Goal: Task Accomplishment & Management: Manage account settings

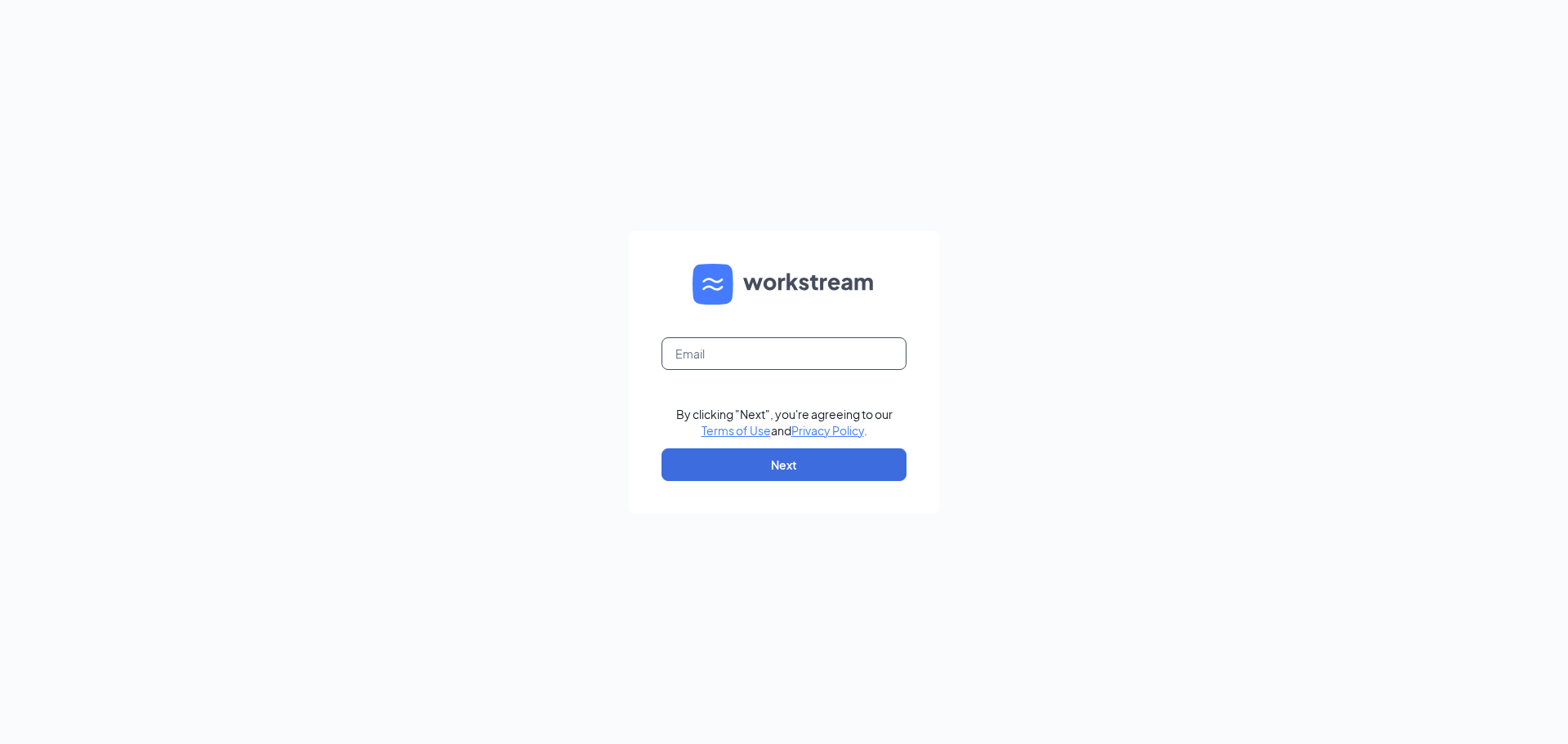
click at [821, 349] on input "text" at bounding box center [784, 353] width 245 height 33
type input "kissagambrell@gmail.com"
click at [795, 455] on button "Next" at bounding box center [784, 464] width 245 height 33
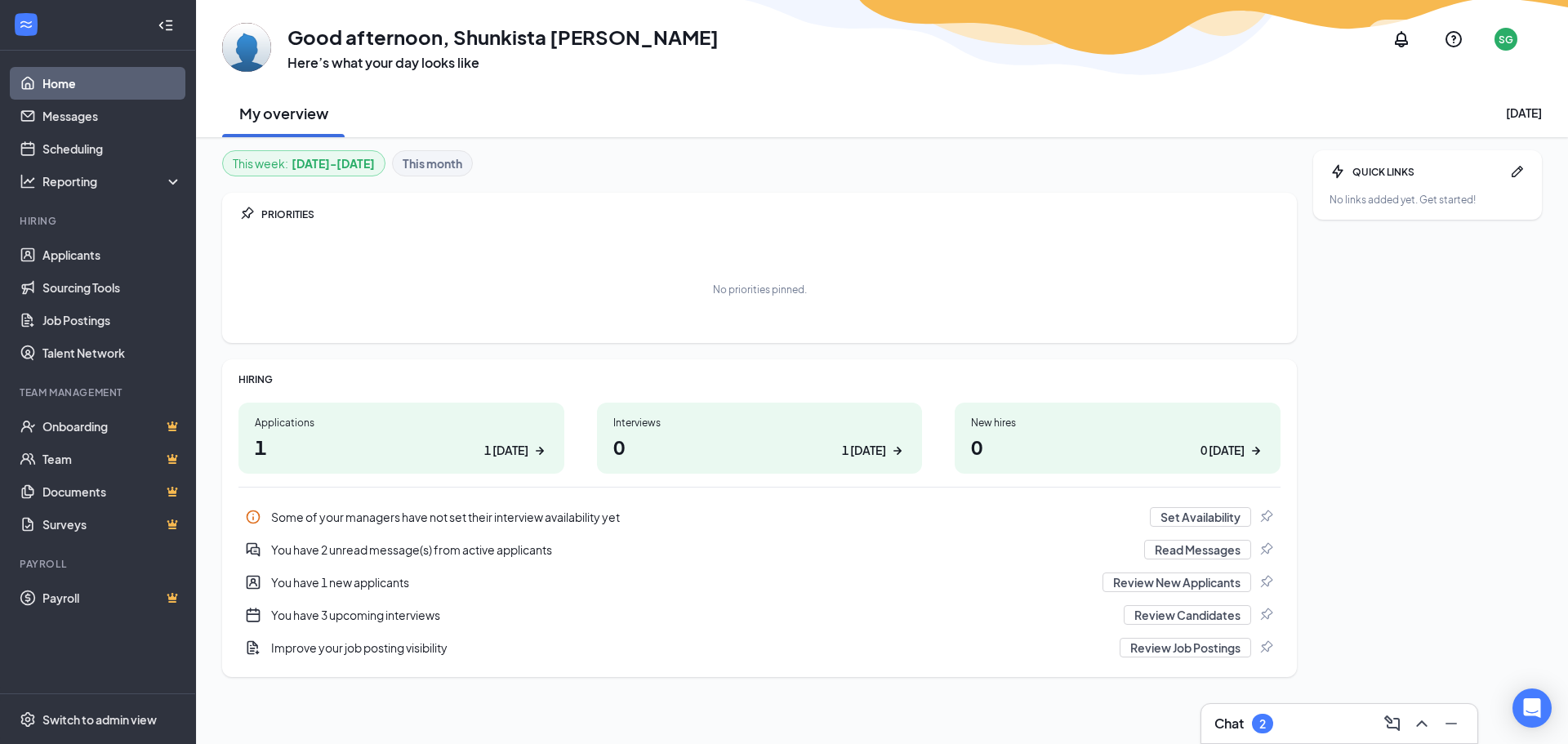
click at [733, 423] on div "Interviews" at bounding box center [759, 423] width 294 height 14
click at [597, 402] on link "Interviews 0 1 [DATE]" at bounding box center [759, 438] width 326 height 71
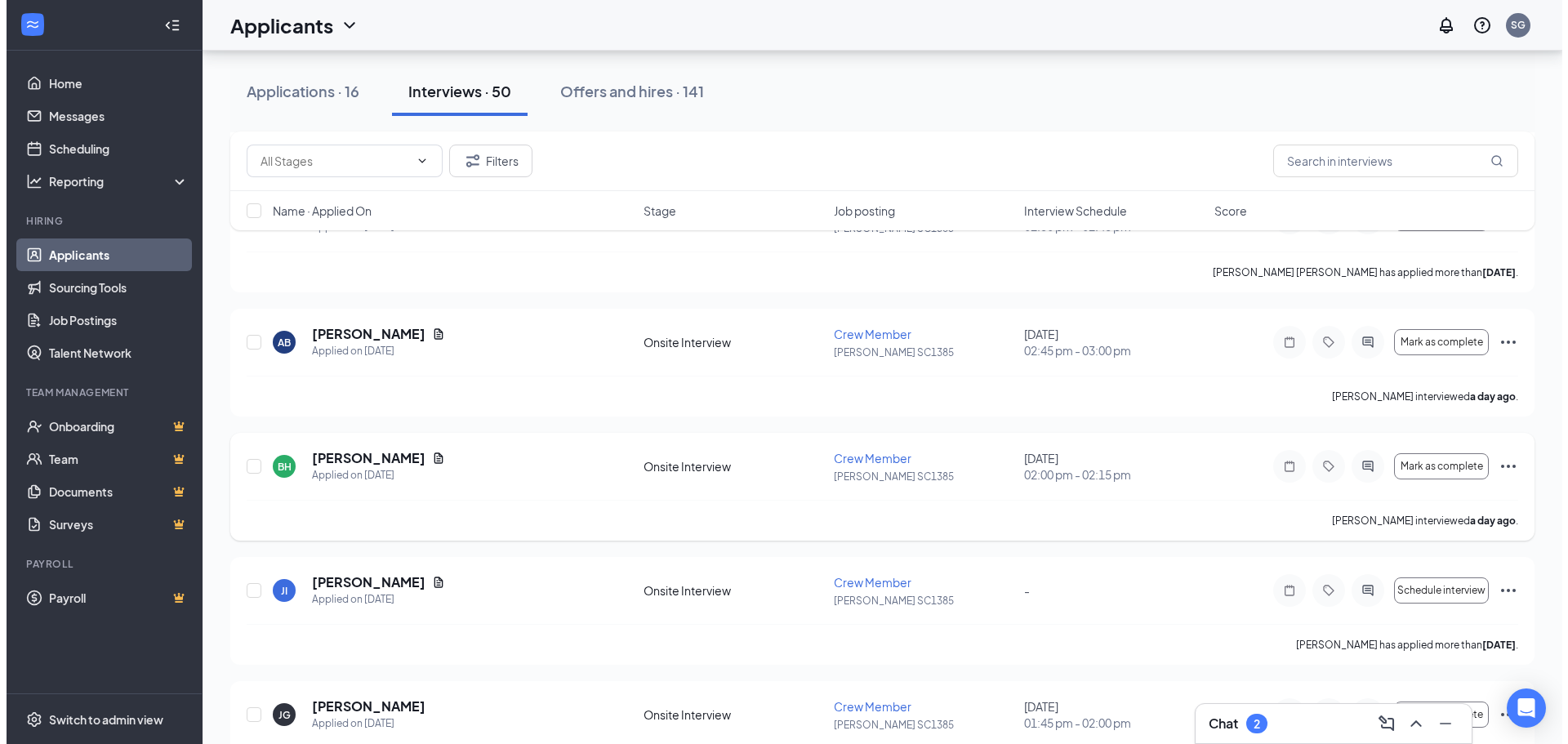
scroll to position [409, 0]
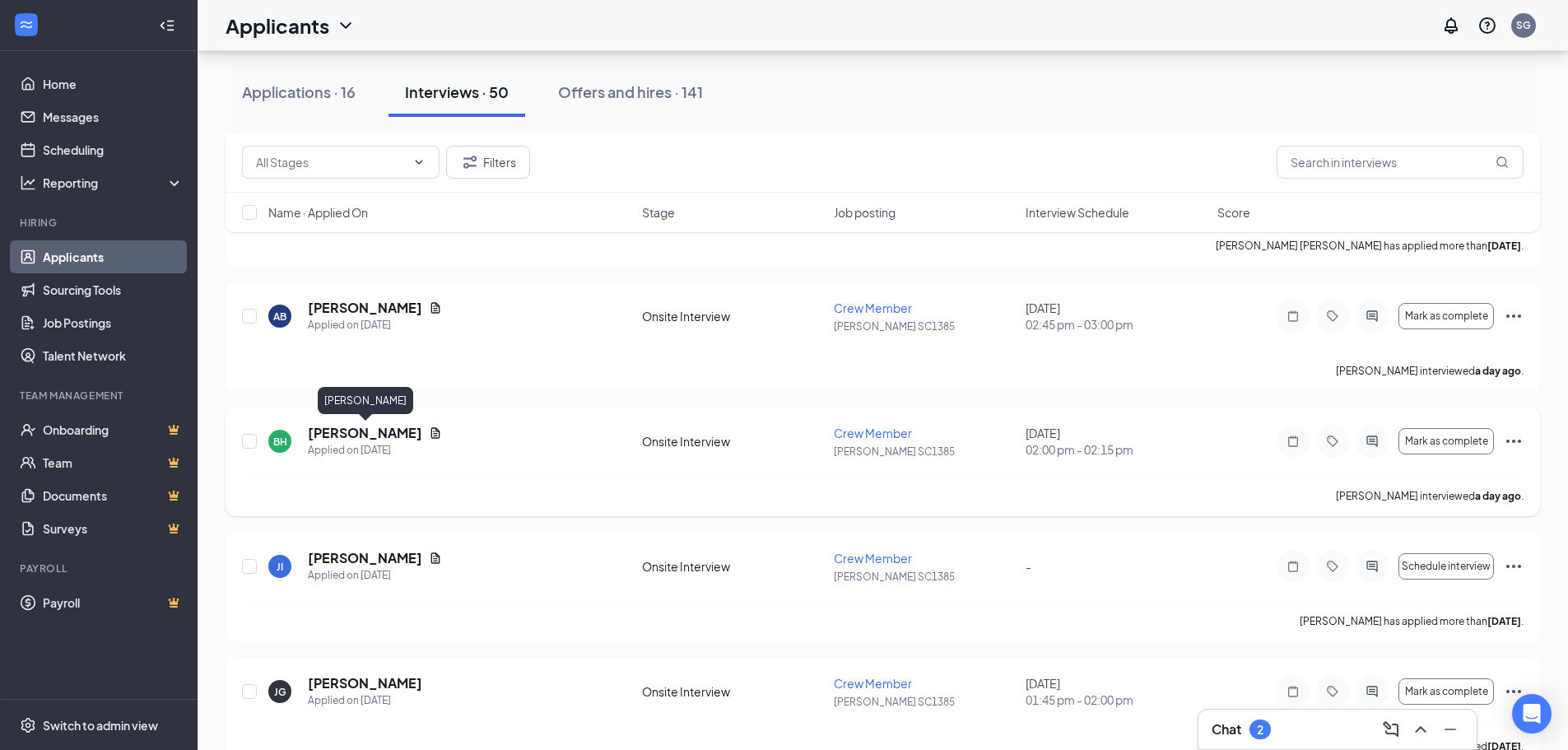
click at [418, 435] on h5 "[PERSON_NAME]" at bounding box center [364, 433] width 114 height 18
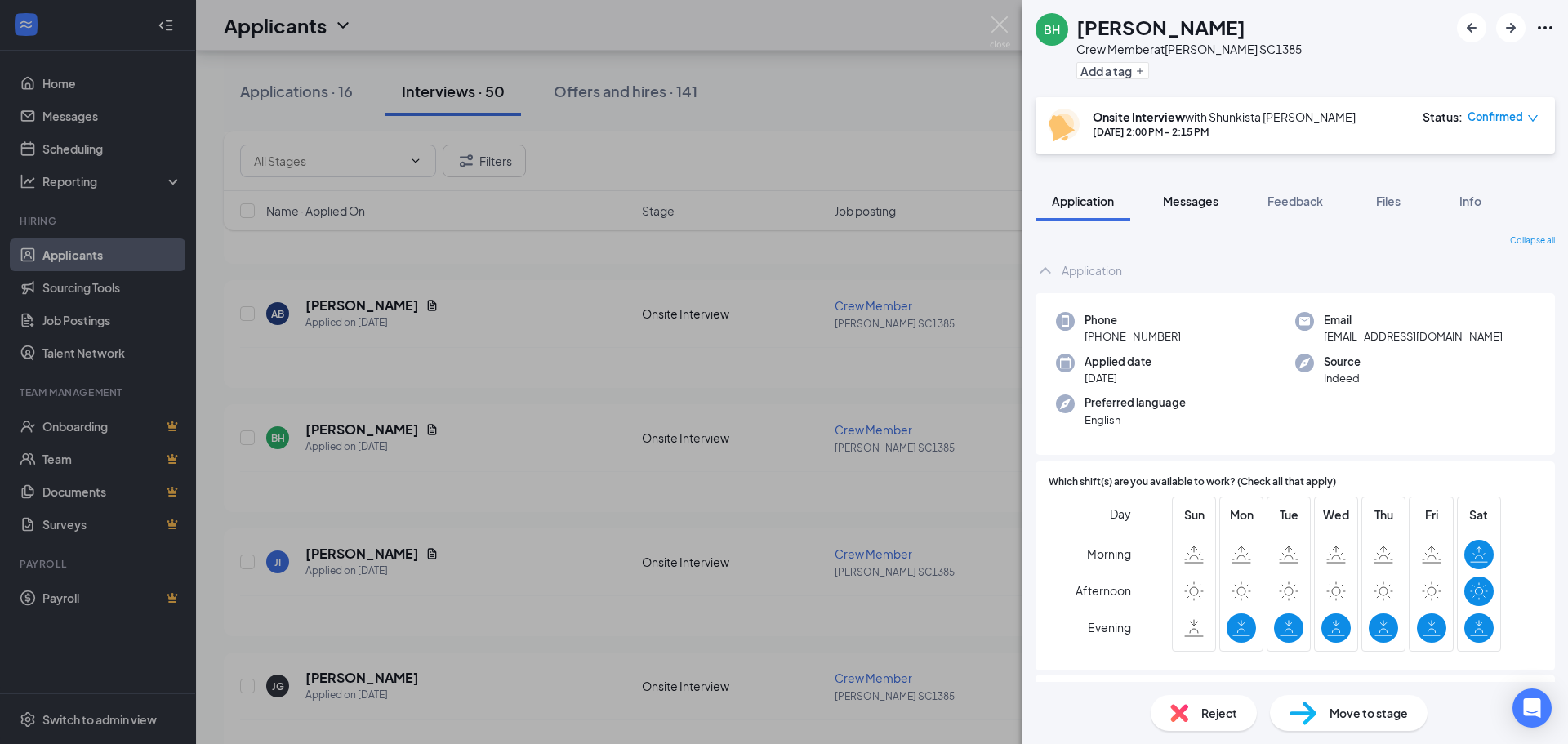
click at [1206, 198] on span "Messages" at bounding box center [1191, 201] width 55 height 14
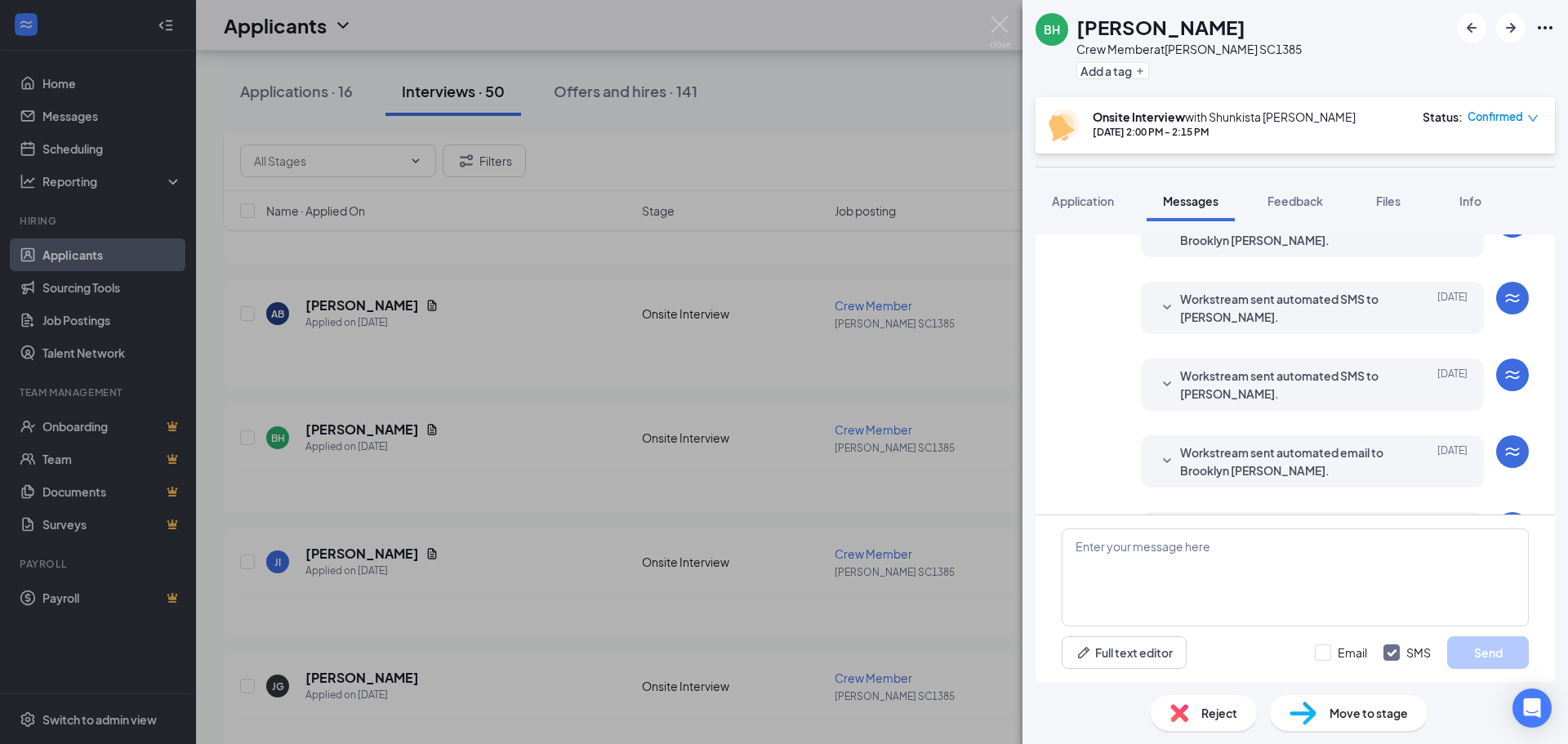
scroll to position [409, 0]
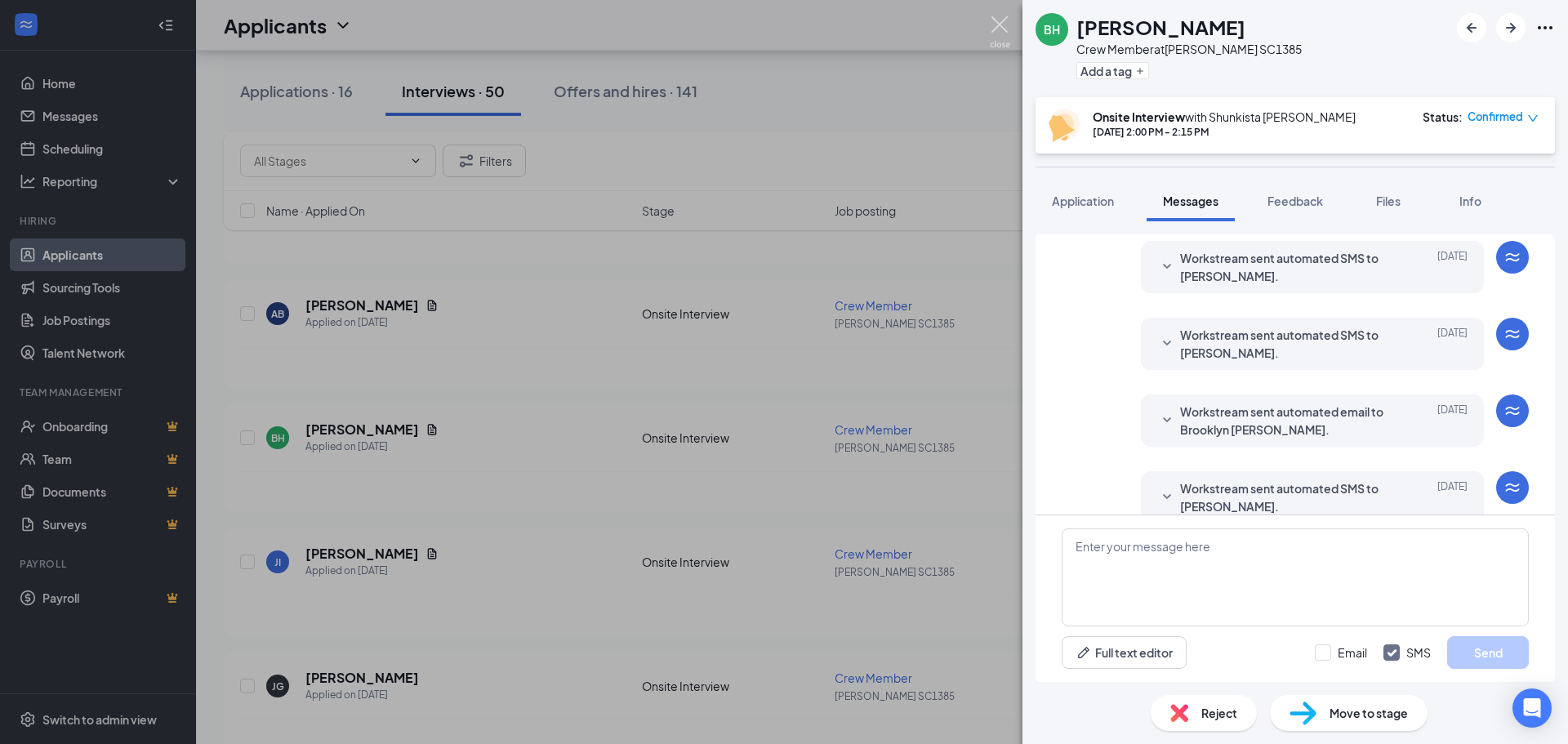
click at [996, 21] on img at bounding box center [1000, 32] width 21 height 32
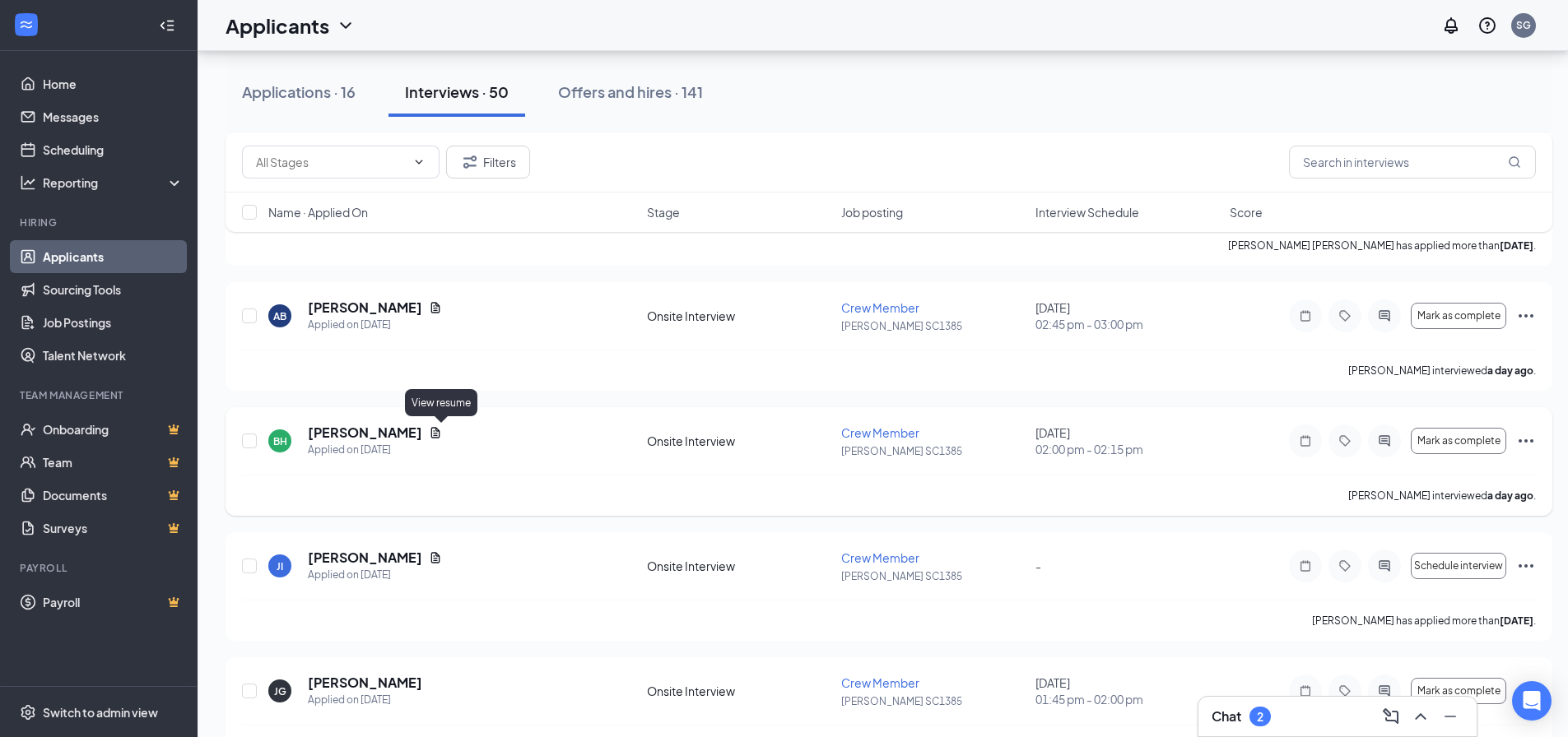
click at [421, 431] on h5 "[PERSON_NAME]" at bounding box center [364, 432] width 114 height 18
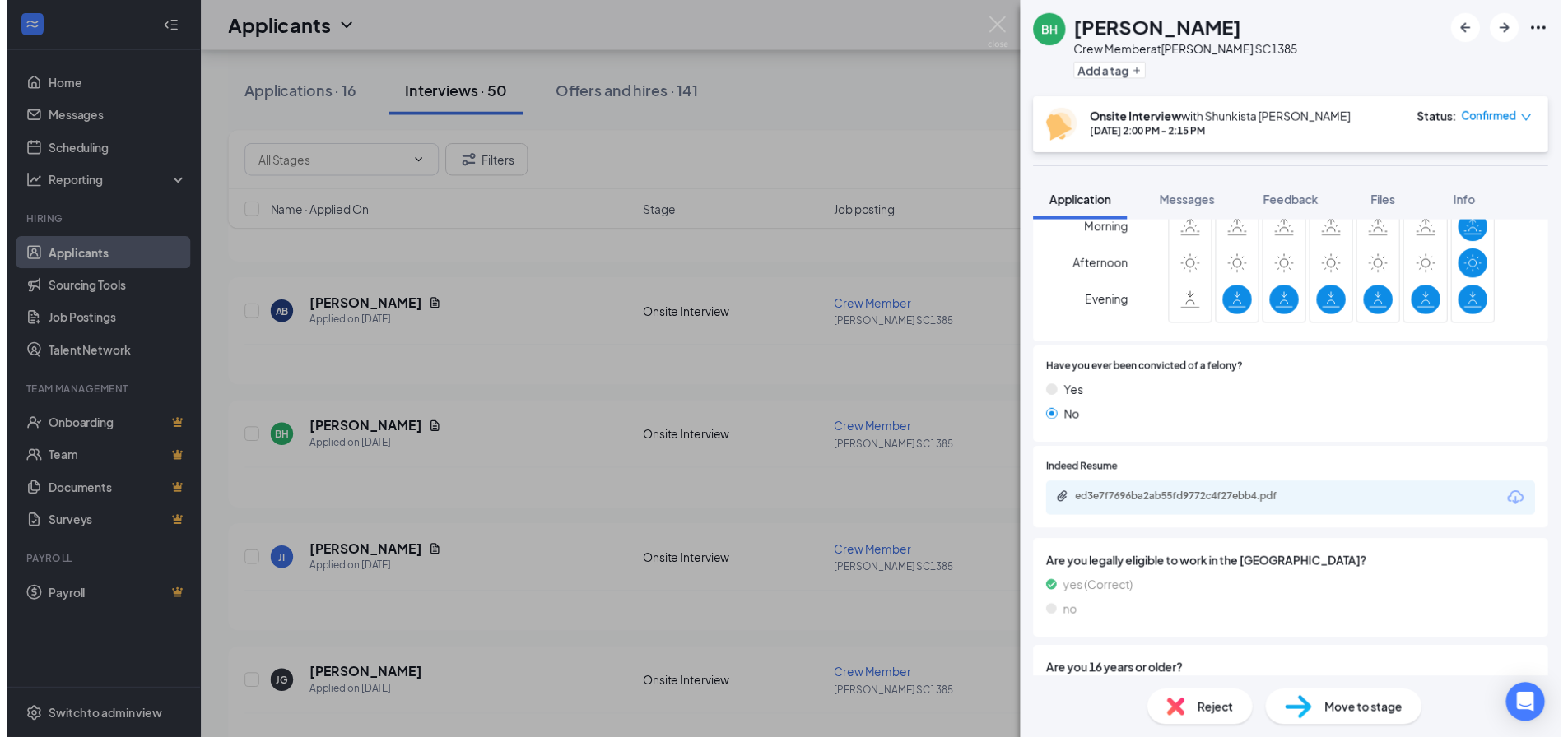
scroll to position [329, 0]
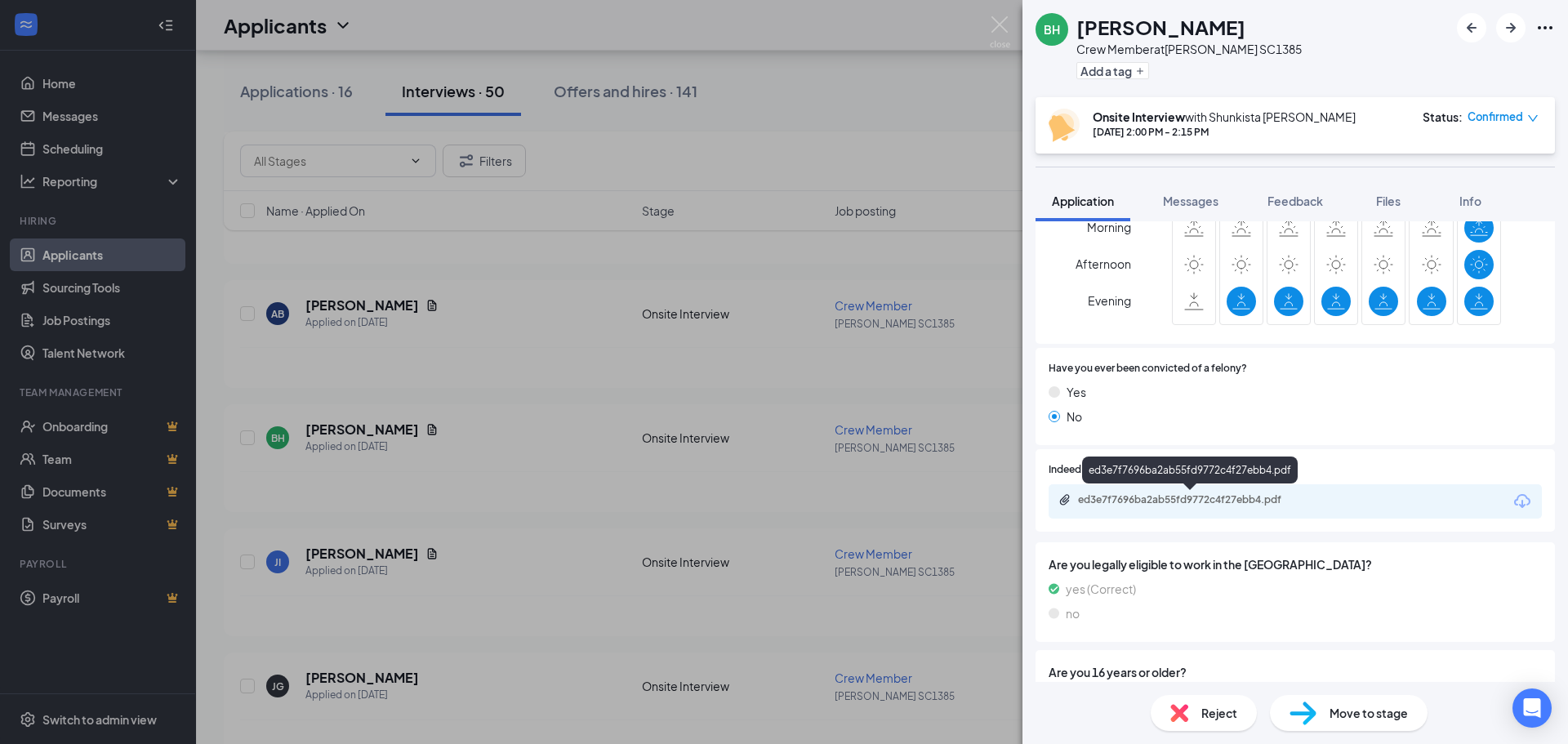
click at [1205, 505] on div "ed3e7f7696ba2ab55fd9772c4f27ebb4.pdf" at bounding box center [1192, 500] width 228 height 13
click at [1005, 22] on img at bounding box center [1000, 32] width 21 height 32
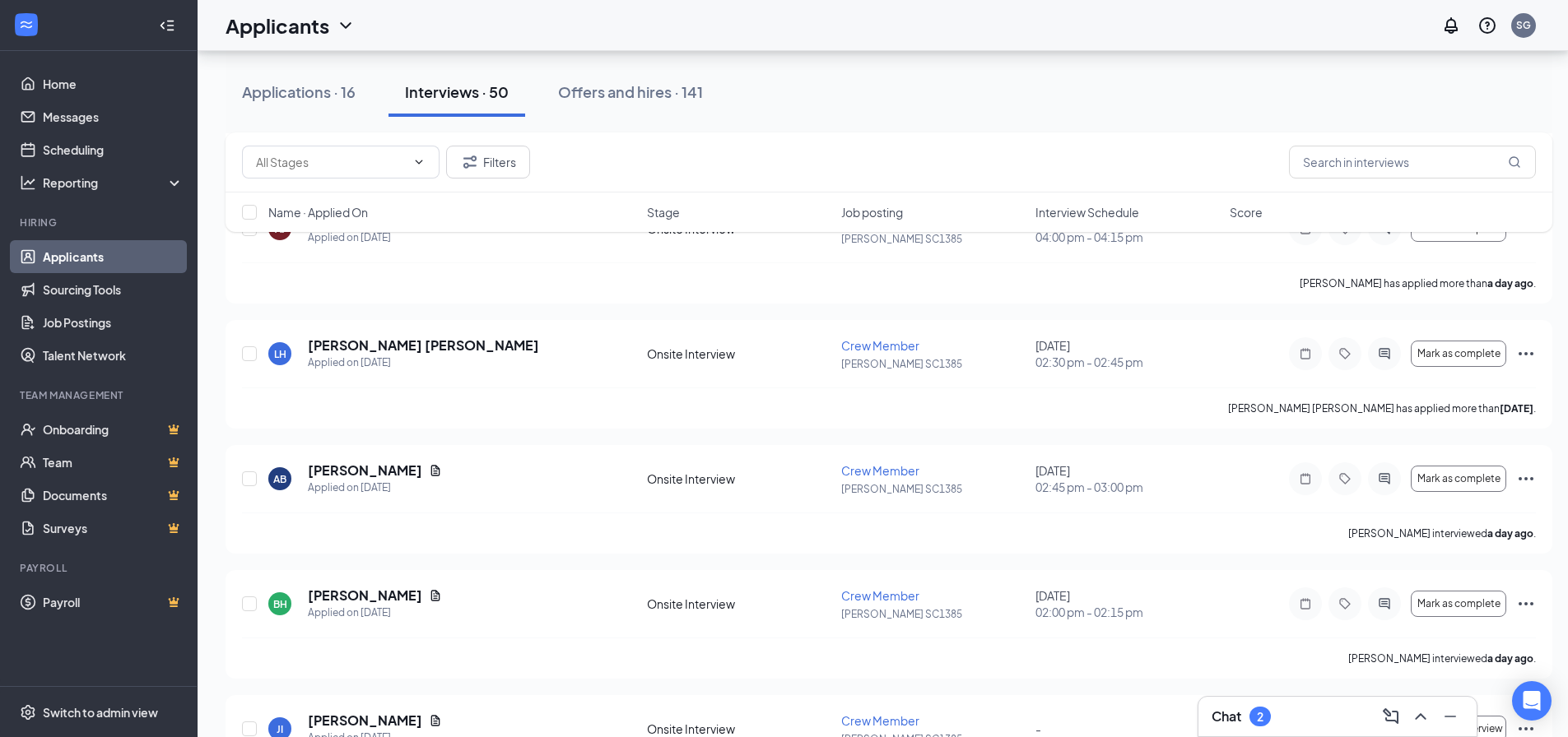
scroll to position [247, 0]
click at [374, 341] on h5 "[PERSON_NAME] [PERSON_NAME]" at bounding box center [423, 347] width 231 height 18
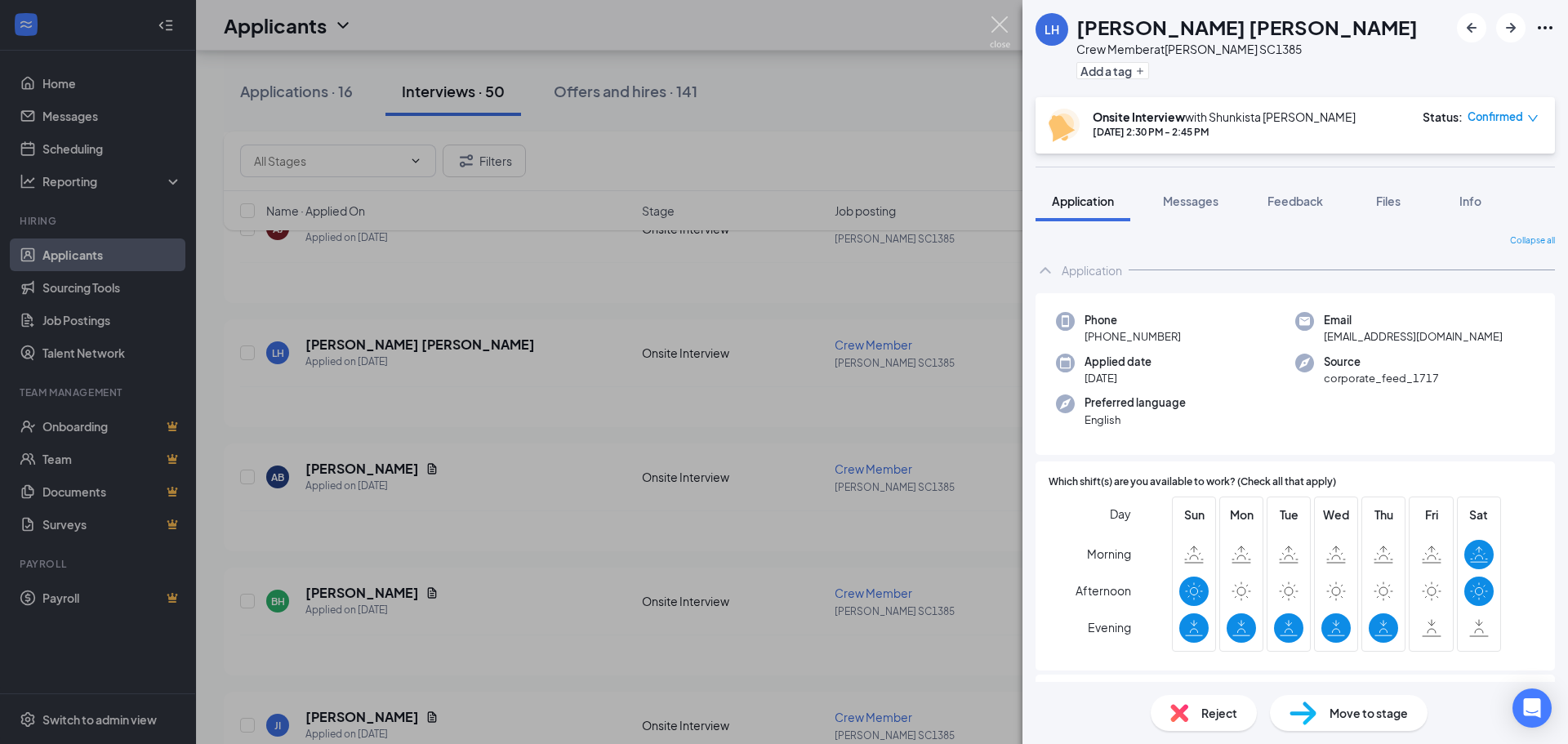
click at [1002, 26] on img at bounding box center [1000, 32] width 21 height 32
